Goal: Task Accomplishment & Management: Manage account settings

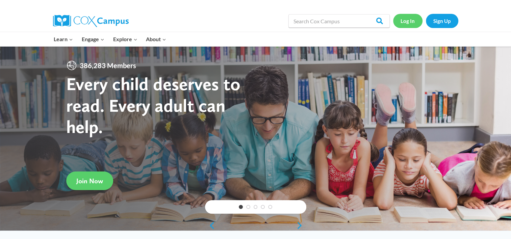
drag, startPoint x: 0, startPoint y: 0, endPoint x: 405, endPoint y: 20, distance: 405.3
click at [405, 20] on link "Log In" at bounding box center [407, 21] width 29 height 14
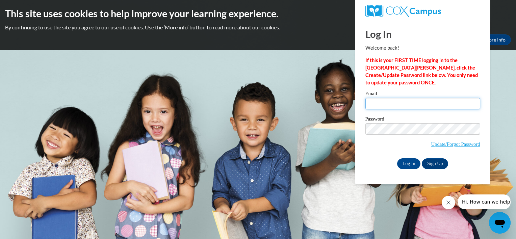
click at [386, 103] on input "Email" at bounding box center [422, 103] width 115 height 11
type input "aharry389@gmail.com"
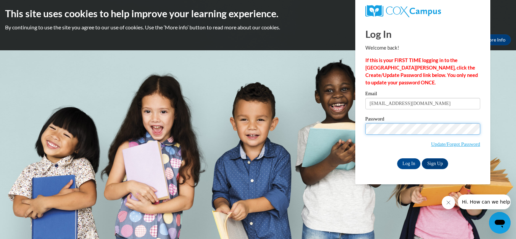
click at [397, 158] on input "Log In" at bounding box center [409, 163] width 24 height 11
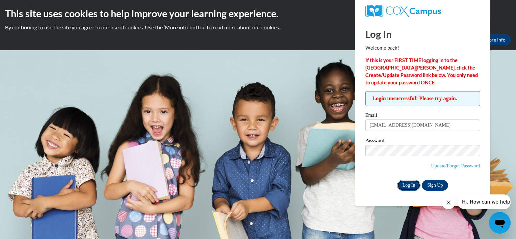
click at [405, 188] on input "Log In" at bounding box center [409, 185] width 24 height 11
click at [397, 180] on input "Log In" at bounding box center [409, 185] width 24 height 11
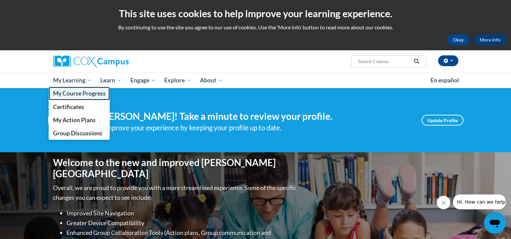
click at [76, 95] on span "My Course Progress" at bounding box center [79, 93] width 53 height 7
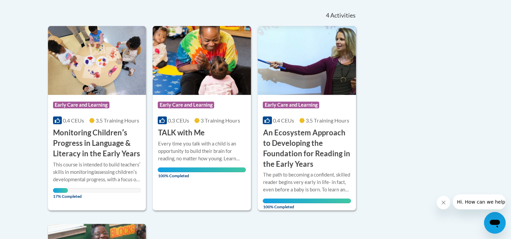
scroll to position [152, 0]
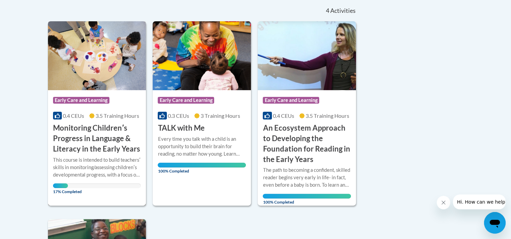
click at [89, 108] on div "Course Category: Early Care and Learning" at bounding box center [97, 101] width 88 height 15
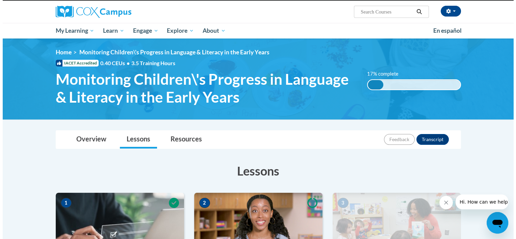
scroll to position [195, 0]
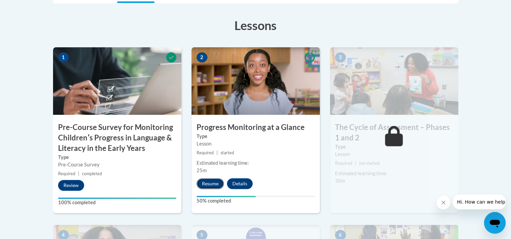
click at [212, 181] on button "Resume" at bounding box center [209, 183] width 27 height 11
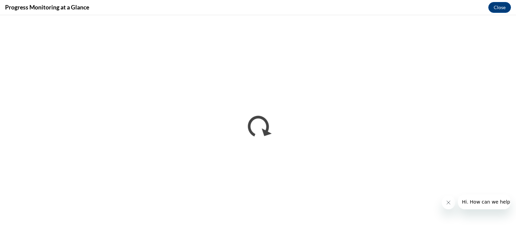
scroll to position [0, 0]
